Goal: Information Seeking & Learning: Compare options

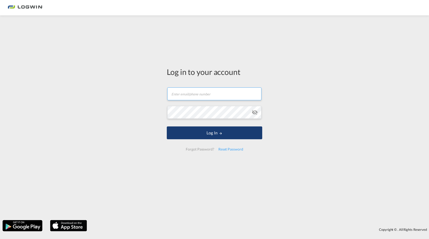
type input "[EMAIL_ADDRESS][PERSON_NAME][DOMAIN_NAME]"
click at [225, 128] on button "Log In" at bounding box center [214, 132] width 95 height 13
